Goal: Check status: Check status

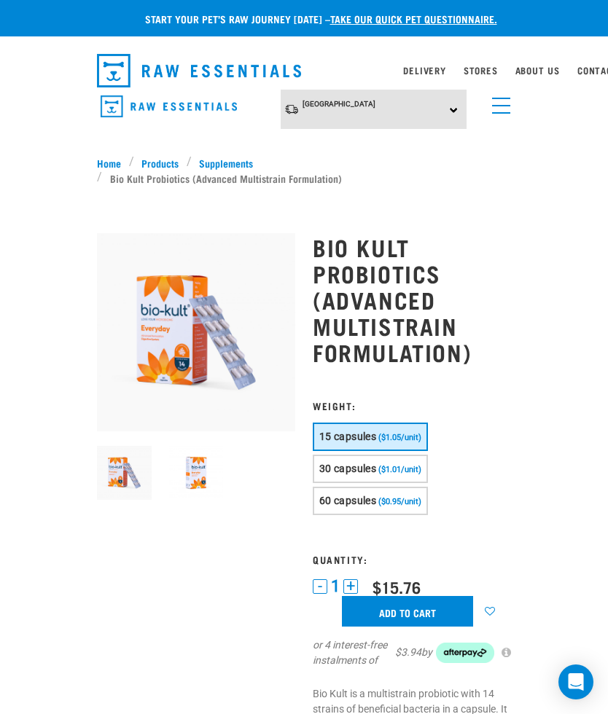
click at [503, 111] on link "menu" at bounding box center [498, 102] width 26 height 26
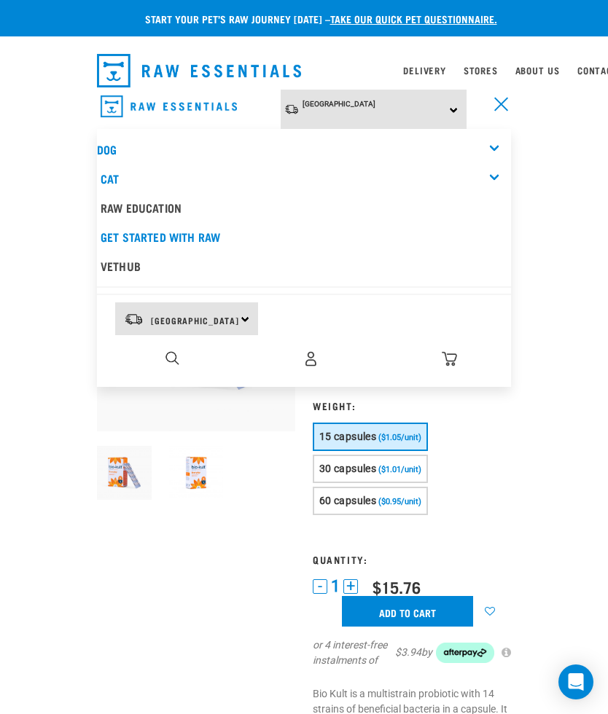
click at [318, 351] on img "dropdown navigation" at bounding box center [310, 358] width 15 height 15
click at [314, 353] on img "dropdown navigation" at bounding box center [310, 358] width 15 height 15
click at [573, 254] on div "Start your pet’s raw journey [DATE] – take our quick pet questionnaire. Deliver…" at bounding box center [304, 586] width 608 height 1172
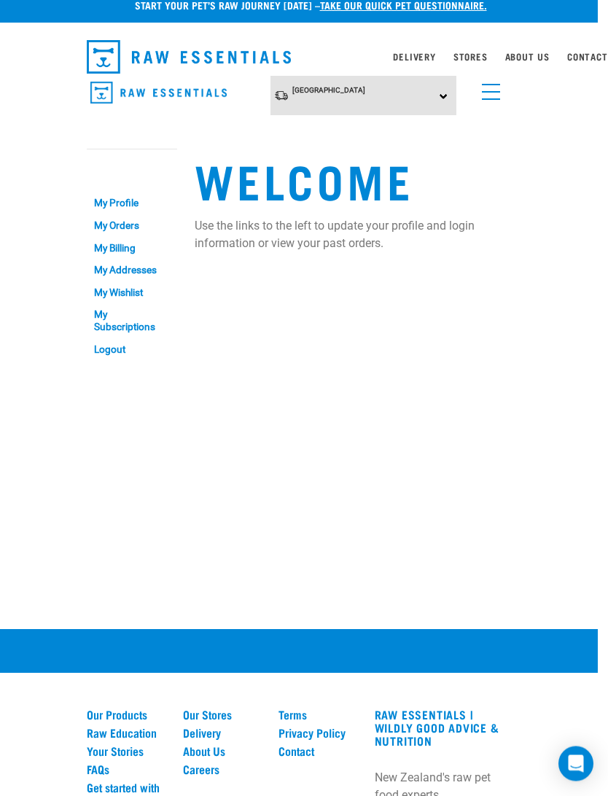
scroll to position [0, 30]
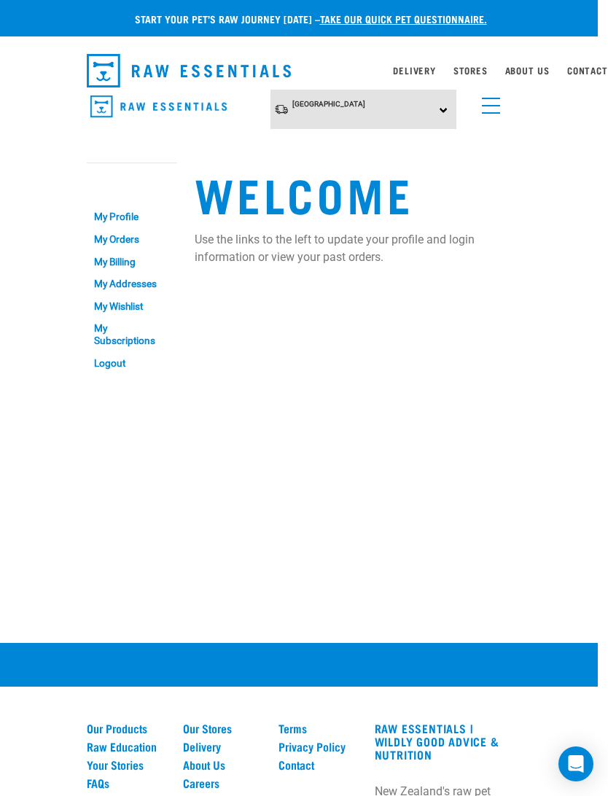
click at [108, 242] on link "My Orders" at bounding box center [132, 239] width 90 height 23
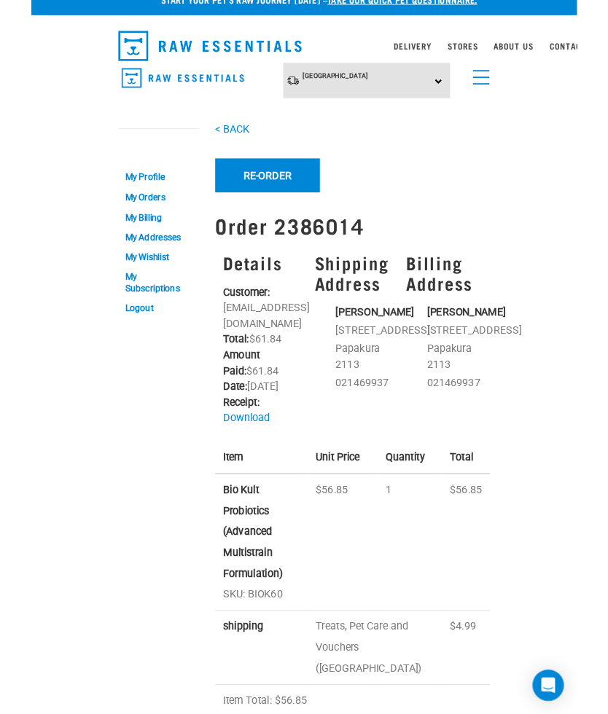
scroll to position [0, 30]
